Goal: Task Accomplishment & Management: Use online tool/utility

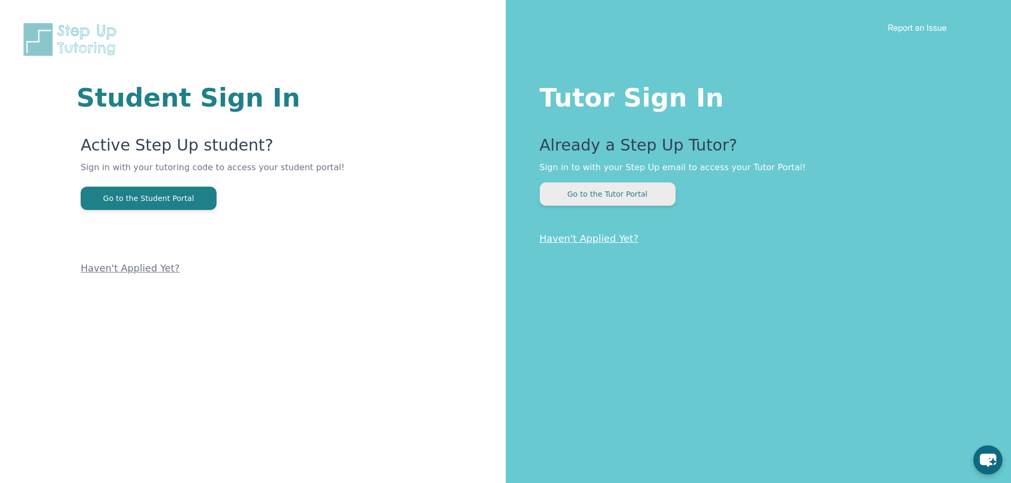
click at [639, 193] on button "Go to the Tutor Portal" at bounding box center [608, 193] width 136 height 23
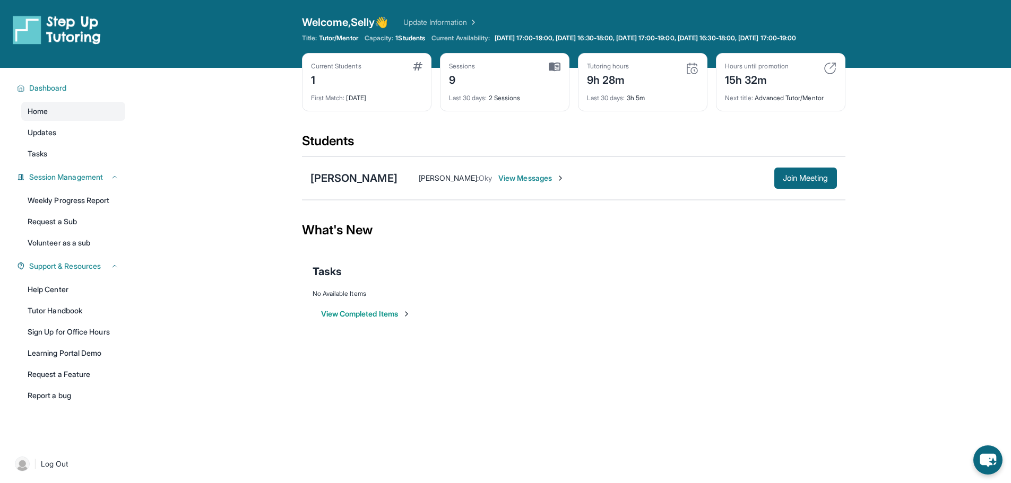
drag, startPoint x: 672, startPoint y: 232, endPoint x: 676, endPoint y: 248, distance: 17.0
click at [676, 245] on div "What's New" at bounding box center [573, 230] width 543 height 47
click at [793, 189] on button "Join Meeting" at bounding box center [805, 178] width 63 height 21
click at [524, 184] on span "View Messages" at bounding box center [531, 178] width 66 height 11
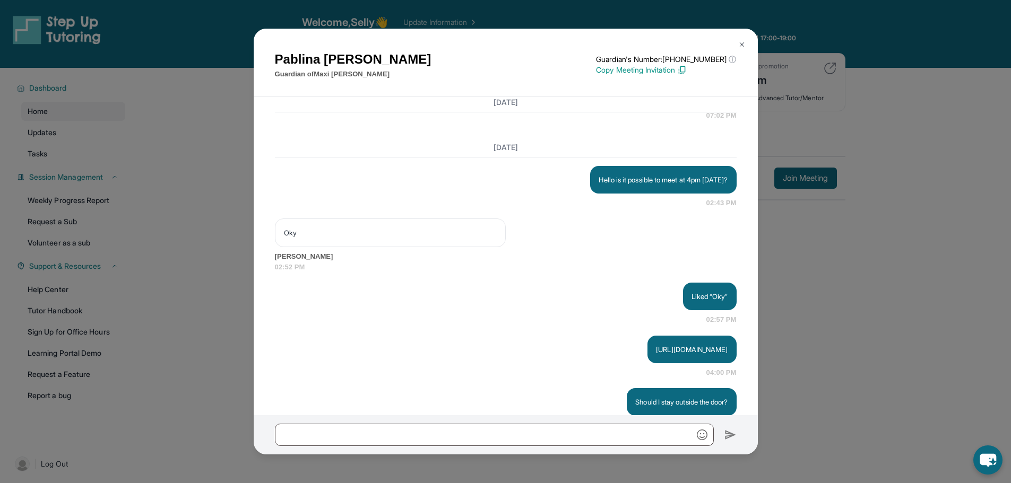
scroll to position [8351, 0]
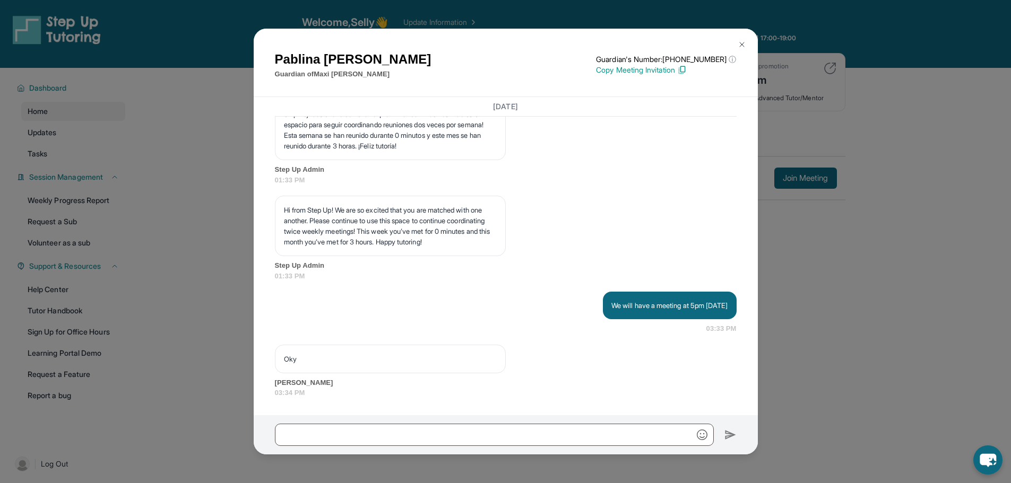
click at [661, 74] on p "Copy Meeting Invitation" at bounding box center [666, 70] width 140 height 11
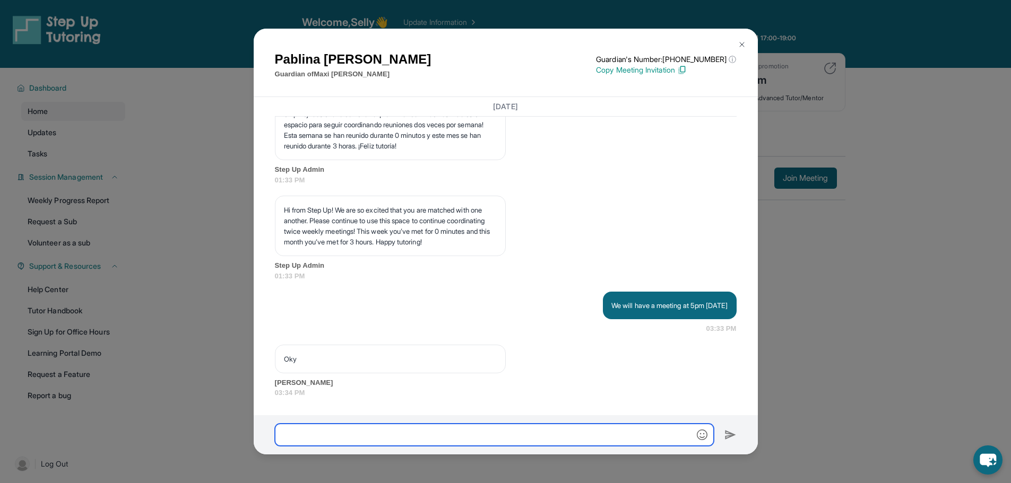
click at [565, 435] on input "text" at bounding box center [494, 435] width 439 height 22
paste input "**********"
type input "**********"
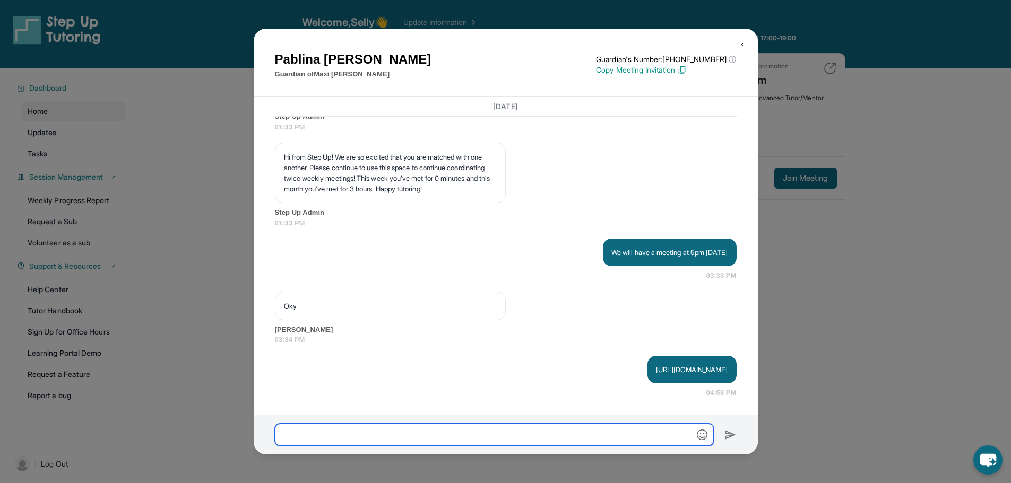
scroll to position [8403, 0]
